Goal: Navigation & Orientation: Understand site structure

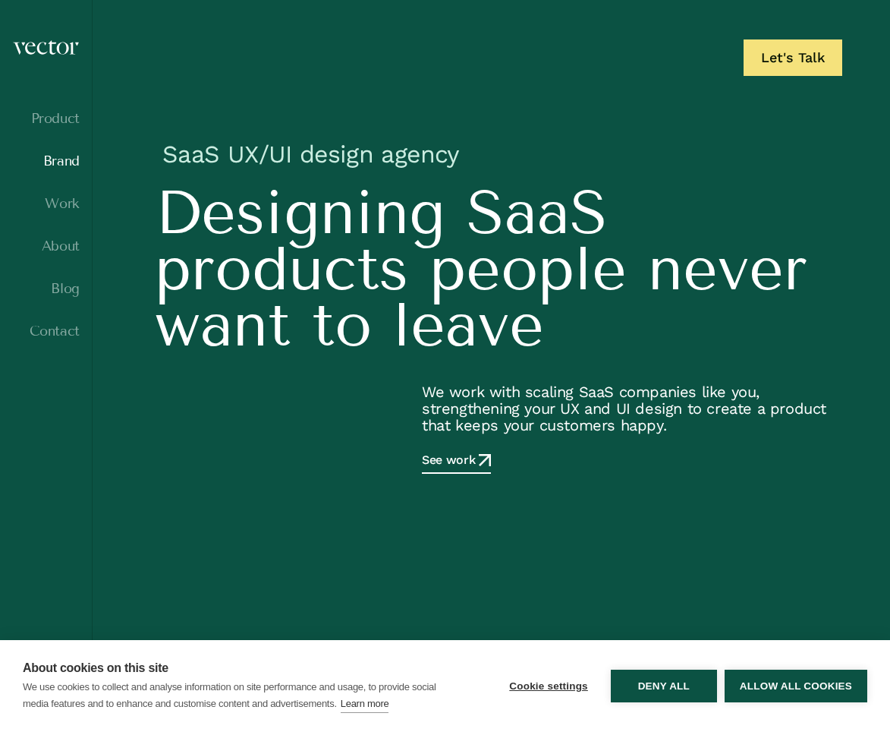
click at [58, 163] on link "Brand" at bounding box center [46, 160] width 68 height 15
click at [779, 679] on button "Allow all cookies" at bounding box center [796, 685] width 143 height 33
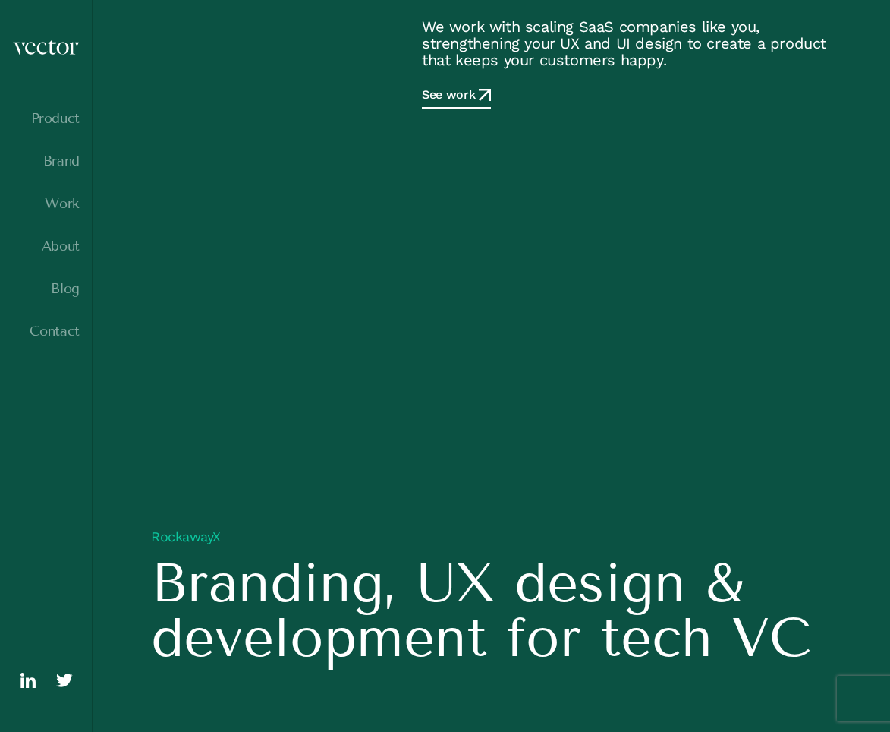
scroll to position [307, 0]
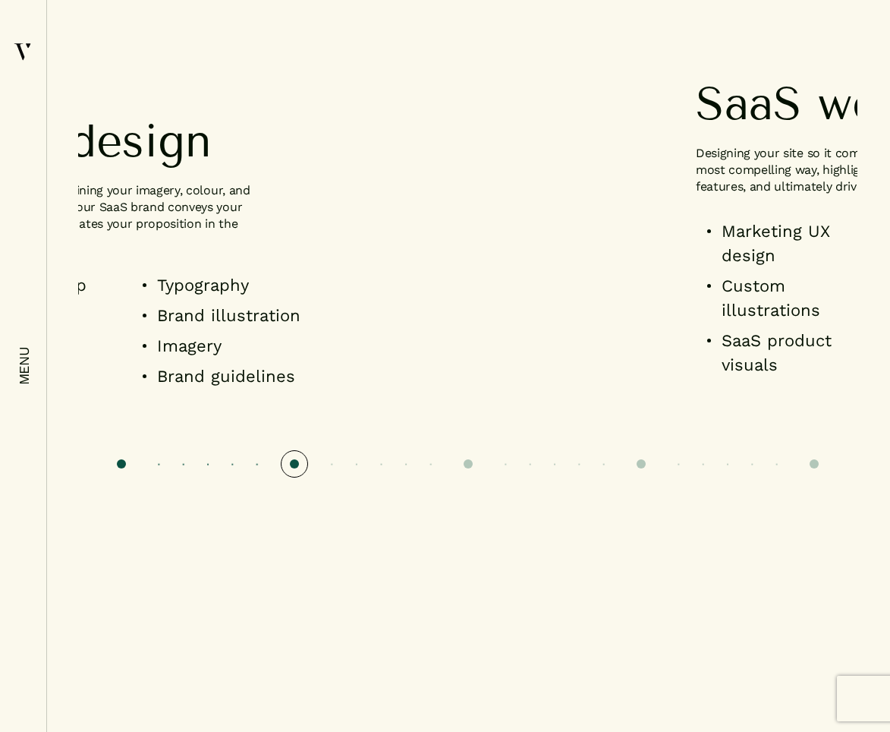
scroll to position [1343, 0]
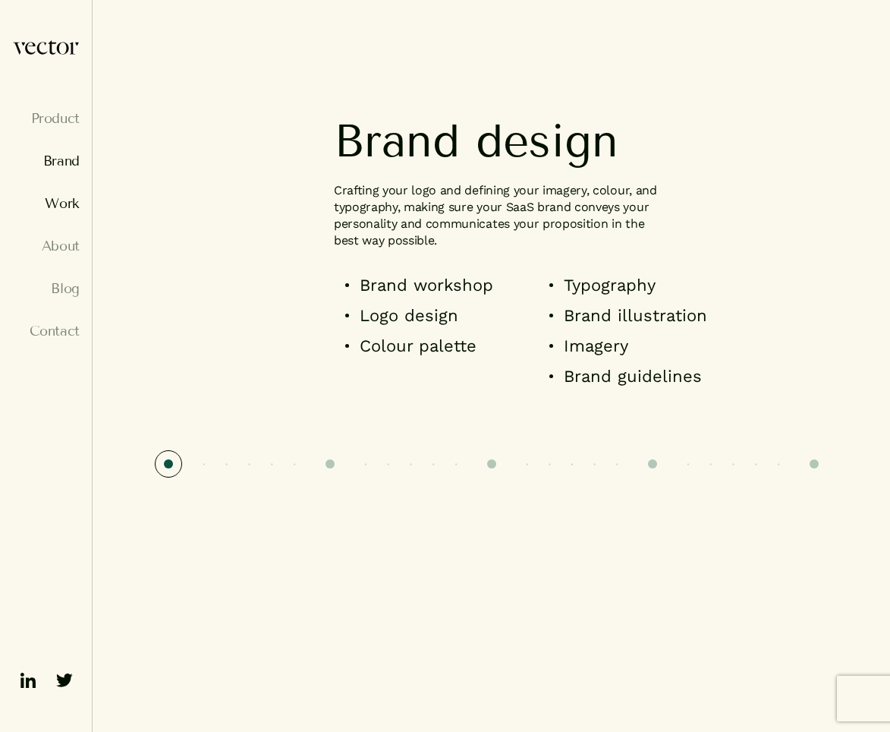
click at [62, 210] on link "Work" at bounding box center [46, 203] width 68 height 15
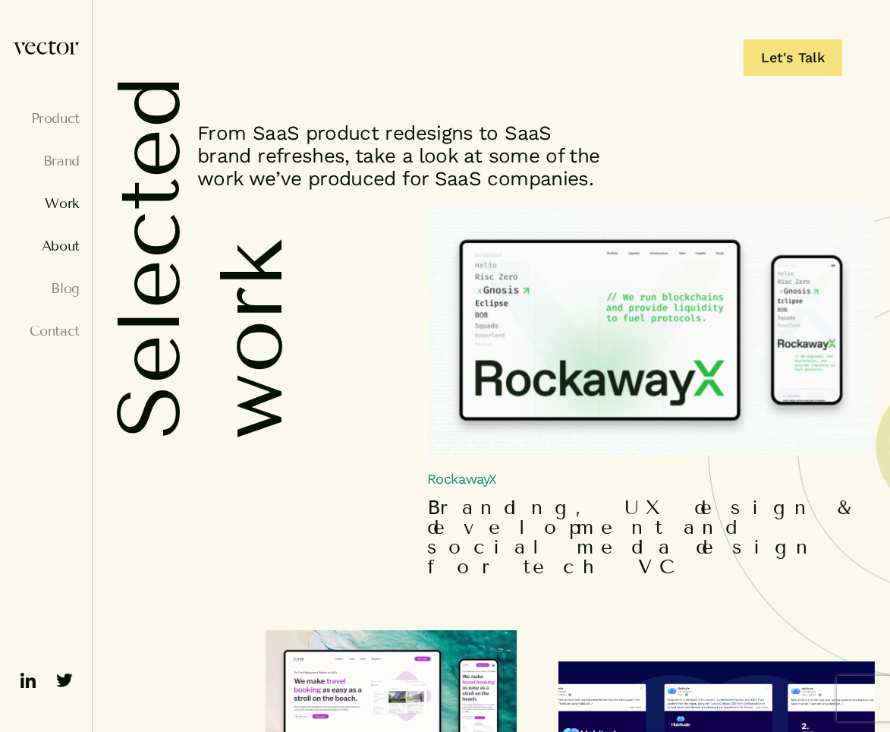
click at [65, 247] on link "About" at bounding box center [46, 245] width 68 height 15
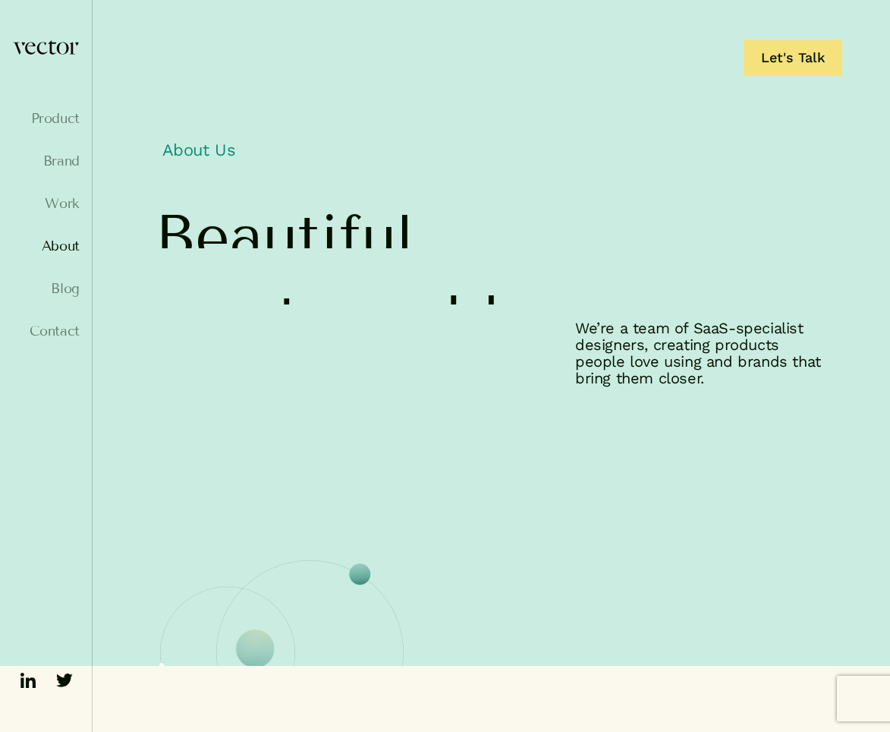
click at [65, 246] on link "About" at bounding box center [46, 245] width 68 height 15
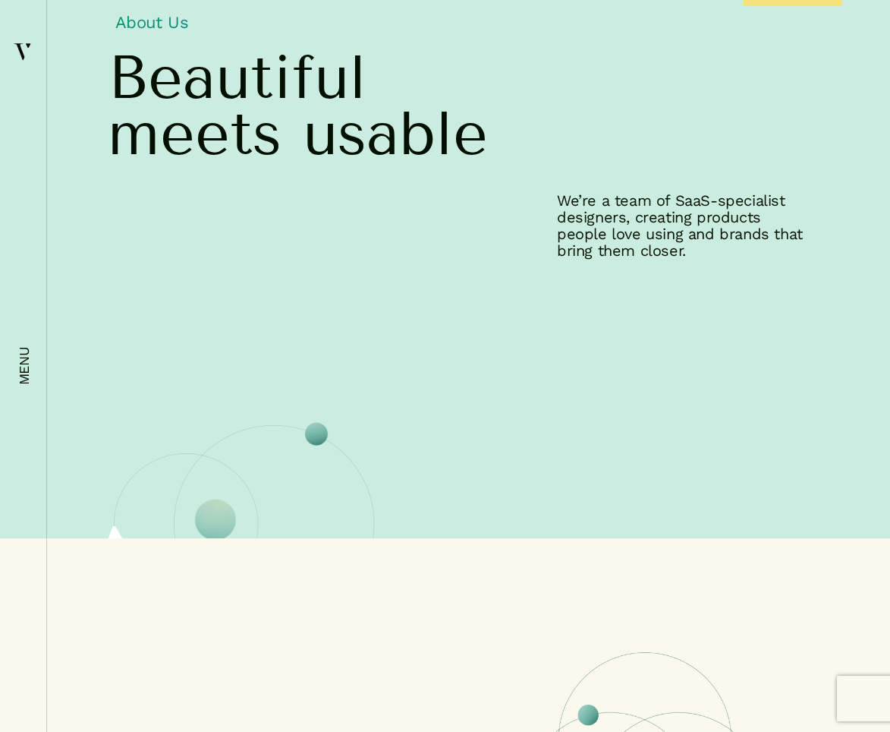
scroll to position [83, 0]
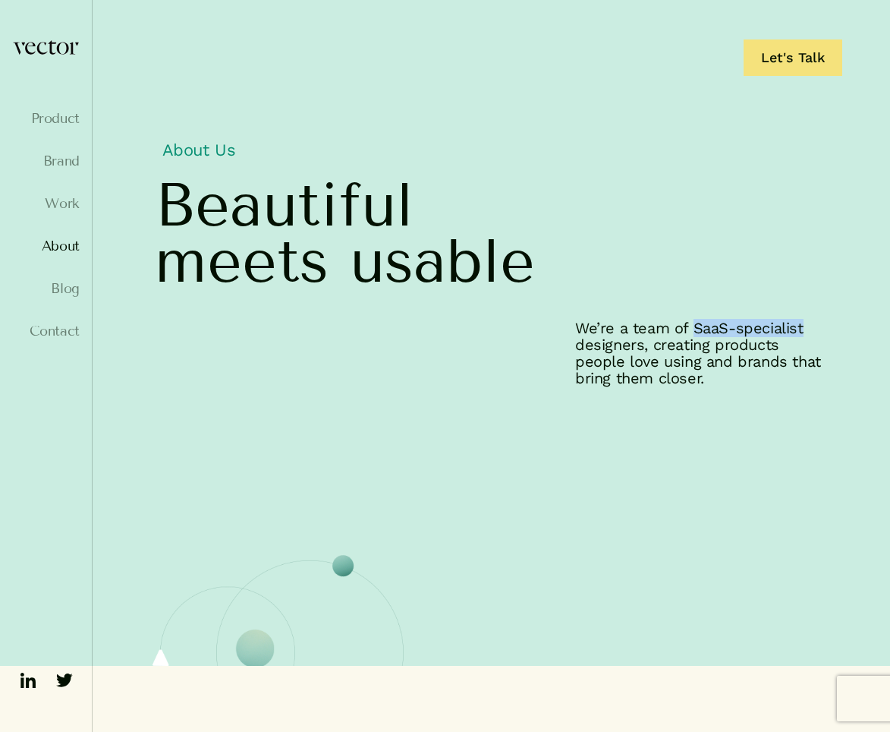
drag, startPoint x: 693, startPoint y: 324, endPoint x: 807, endPoint y: 332, distance: 114.1
click at [806, 332] on p "We’re a team of SaaS-specialist designers, creating products people love using …" at bounding box center [703, 353] width 257 height 67
copy p "SaaS-specialist"
click at [61, 116] on link "Product" at bounding box center [46, 118] width 68 height 15
click at [68, 292] on link "Blog" at bounding box center [46, 288] width 68 height 15
